Goal: Find specific page/section: Find specific page/section

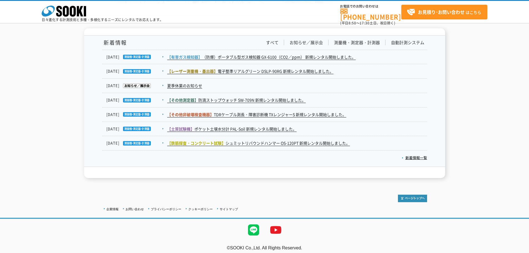
scroll to position [911, 0]
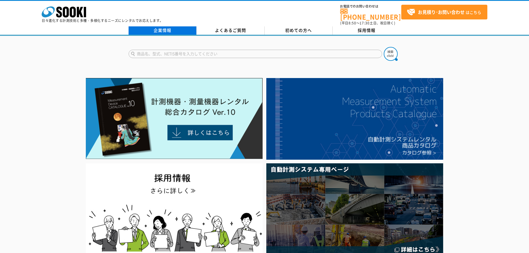
click at [164, 27] on link "企業情報" at bounding box center [163, 30] width 68 height 8
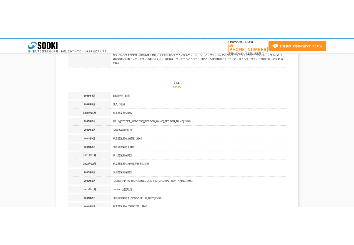
scroll to position [333, 0]
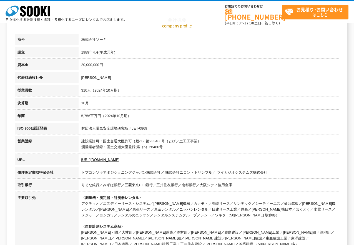
scroll to position [0, 0]
